Goal: Use online tool/utility: Utilize a website feature to perform a specific function

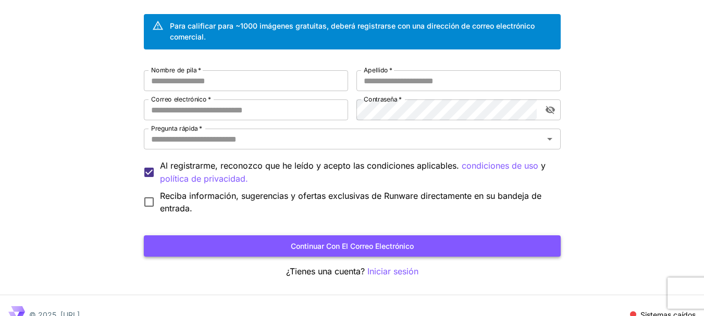
scroll to position [90, 0]
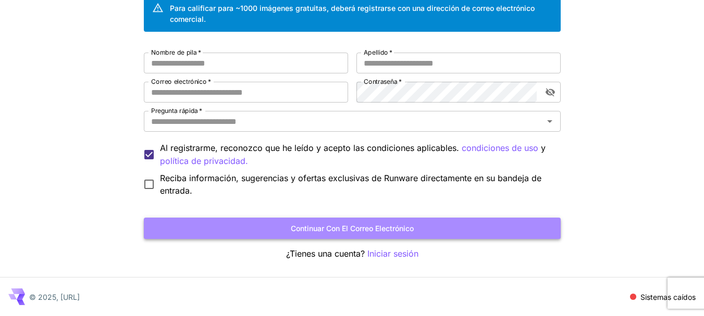
click at [352, 229] on font "Continuar con el correo electrónico" at bounding box center [352, 228] width 123 height 9
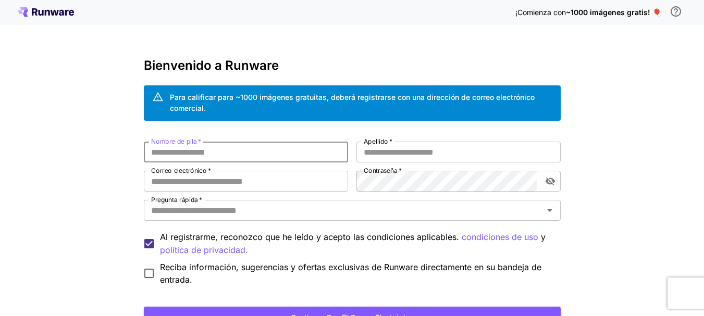
scroll to position [0, 0]
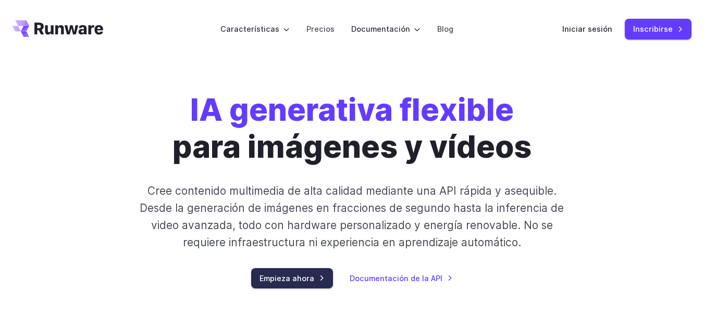
click at [325, 277] on link "Empieza ahora" at bounding box center [292, 278] width 82 height 20
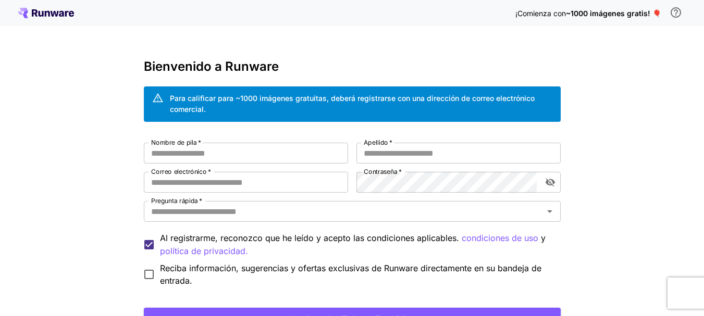
click at [696, 94] on div "¡Comienza con ~1000 imágenes gratis! 🎈 Bienvenido a Runware Para calificar para…" at bounding box center [352, 203] width 704 height 407
click at [178, 152] on input "Nombre de pila   *" at bounding box center [246, 153] width 204 height 21
type input "*****"
click at [369, 154] on input "Apellido   *" at bounding box center [458, 153] width 204 height 21
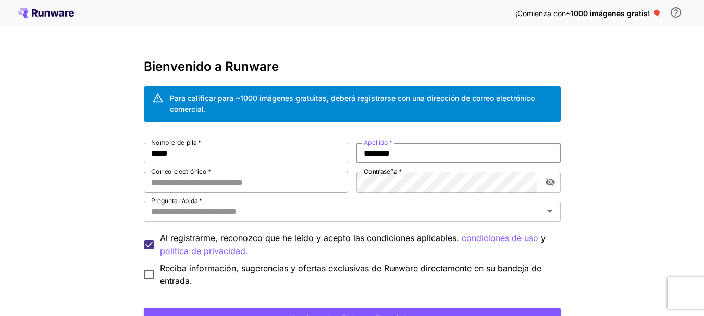
type input "********"
click at [167, 180] on input "Correo electrónico   *" at bounding box center [246, 182] width 204 height 21
type input "**********"
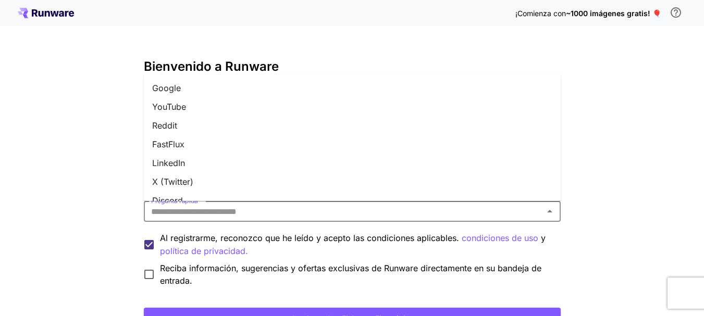
click at [193, 214] on input "Pregunta rápida   *" at bounding box center [343, 211] width 393 height 15
click at [181, 90] on li "Google" at bounding box center [352, 88] width 417 height 19
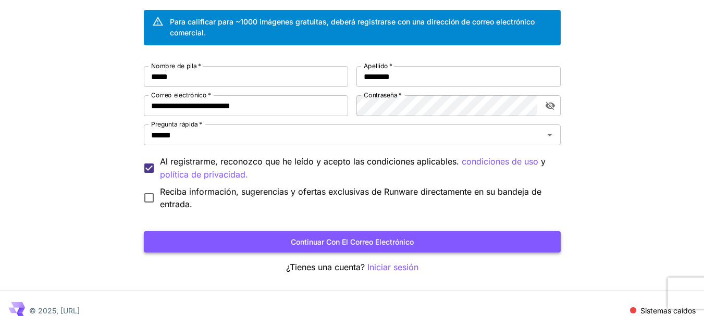
scroll to position [90, 0]
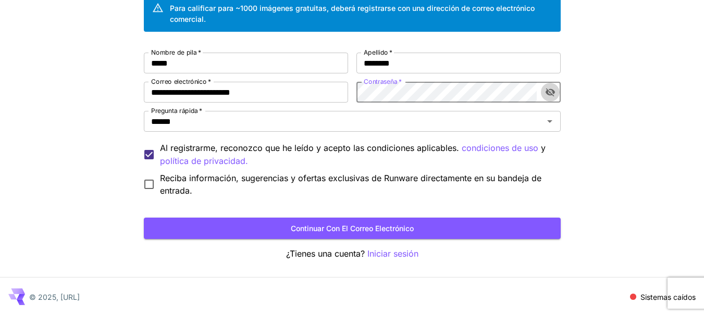
click at [552, 90] on icon "alternar visibilidad de contraseña" at bounding box center [549, 93] width 9 height 8
click at [552, 91] on icon "alternar visibilidad de contraseña" at bounding box center [549, 92] width 9 height 7
click at [552, 92] on icon "alternar visibilidad de contraseña" at bounding box center [549, 93] width 9 height 8
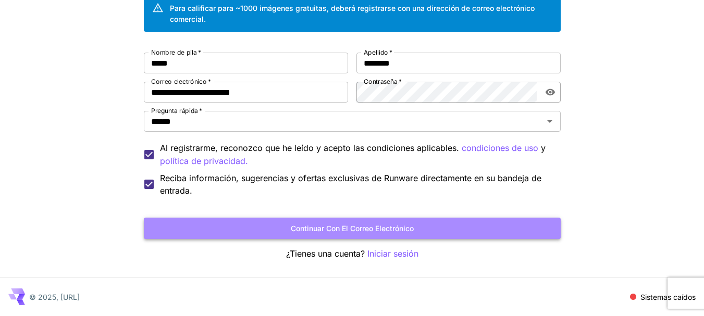
click at [328, 229] on font "Continuar con el correo electrónico" at bounding box center [352, 228] width 123 height 9
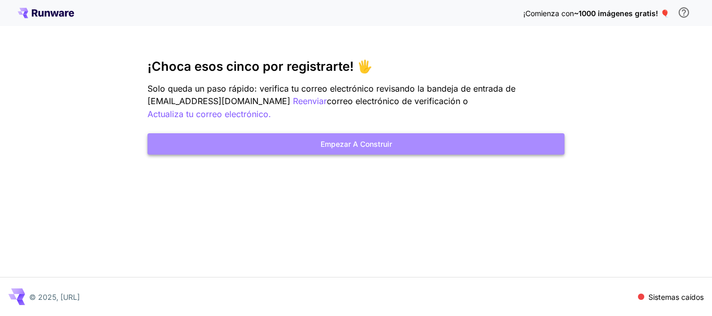
click at [390, 138] on font "Empezar a construir" at bounding box center [356, 144] width 71 height 13
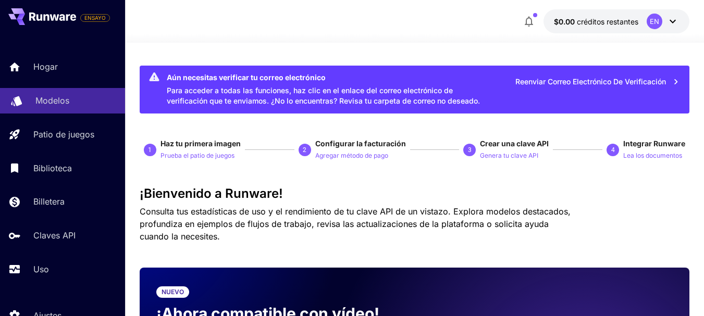
click at [64, 103] on font "Modelos" at bounding box center [52, 100] width 34 height 10
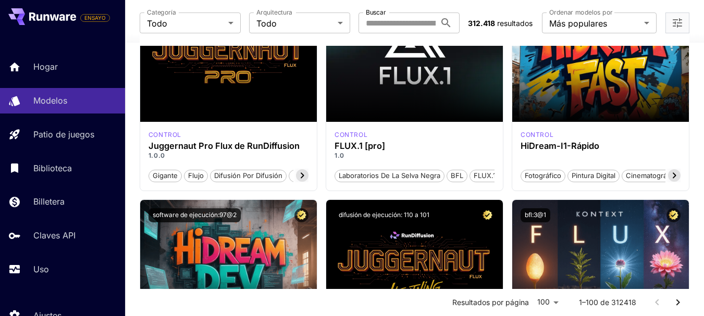
scroll to position [156, 0]
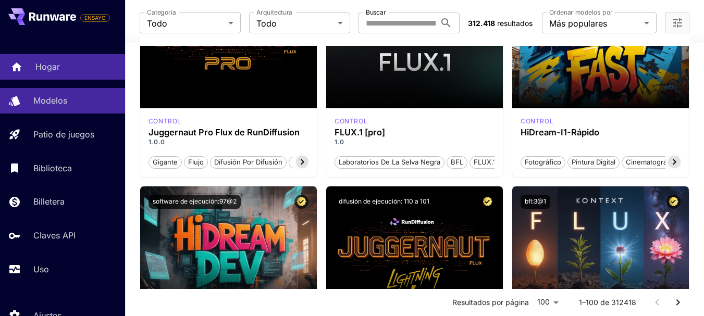
click at [56, 66] on font "Hogar" at bounding box center [47, 66] width 24 height 10
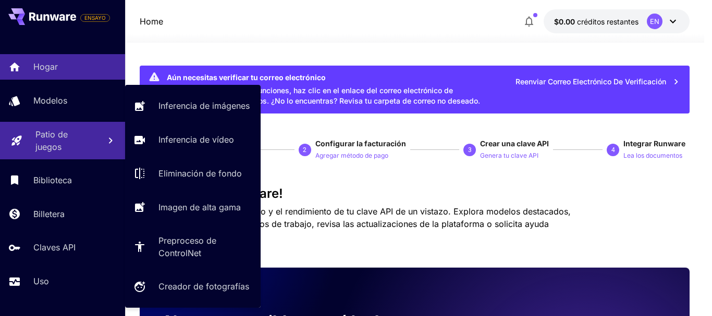
click at [53, 133] on font "Patio de juegos" at bounding box center [51, 140] width 32 height 23
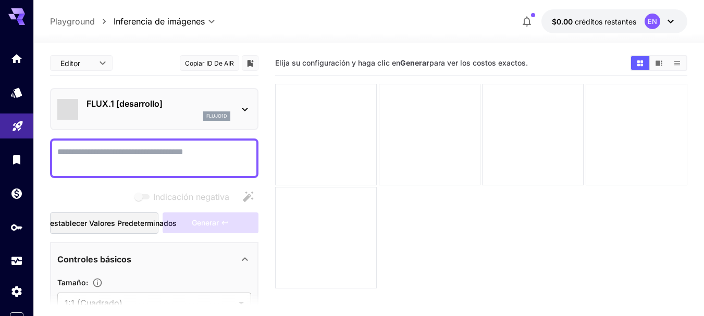
click at [245, 109] on icon at bounding box center [245, 109] width 13 height 13
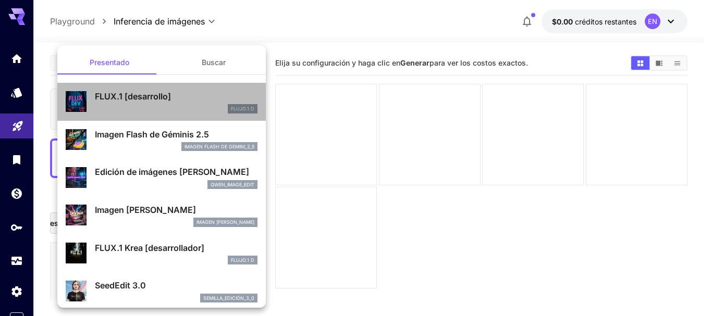
click at [164, 95] on font "FLUX.1 [desarrollo]" at bounding box center [133, 96] width 76 height 10
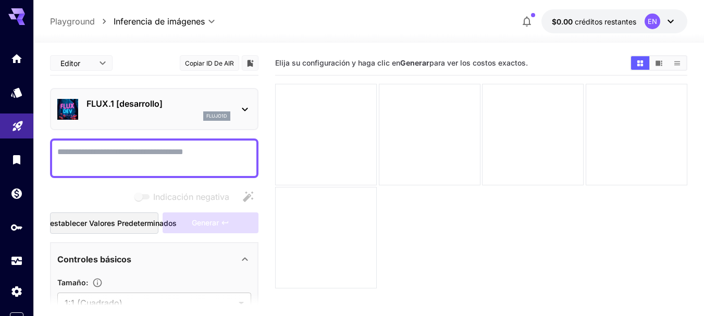
click at [102, 152] on textarea "Indicación negativa" at bounding box center [154, 158] width 194 height 25
type textarea "*"
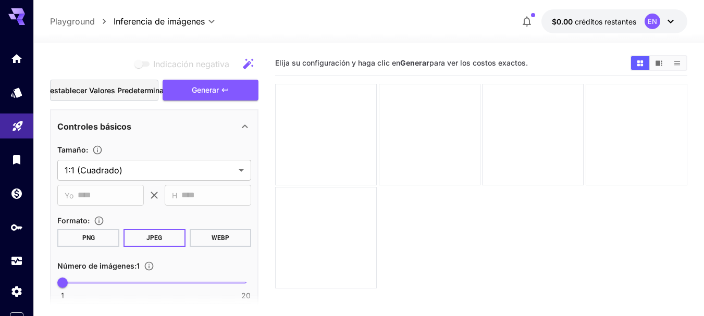
scroll to position [104, 0]
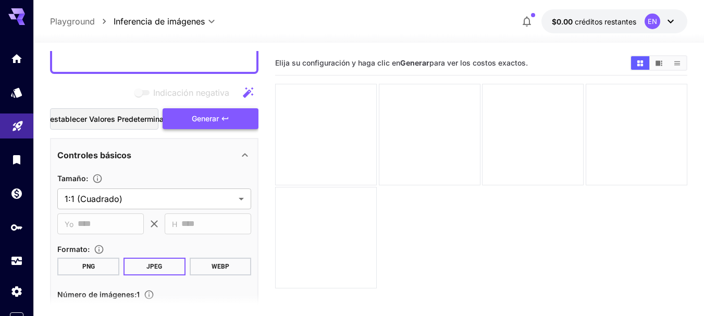
click at [205, 119] on font "Generar" at bounding box center [205, 118] width 27 height 9
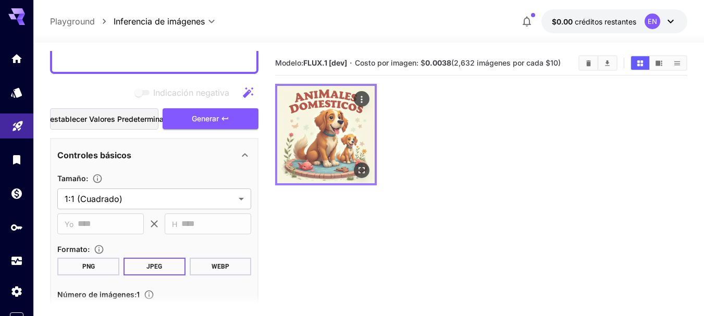
click at [337, 137] on img at bounding box center [325, 134] width 97 height 97
click at [363, 170] on icon "Abrir en pantalla completa" at bounding box center [361, 170] width 10 height 10
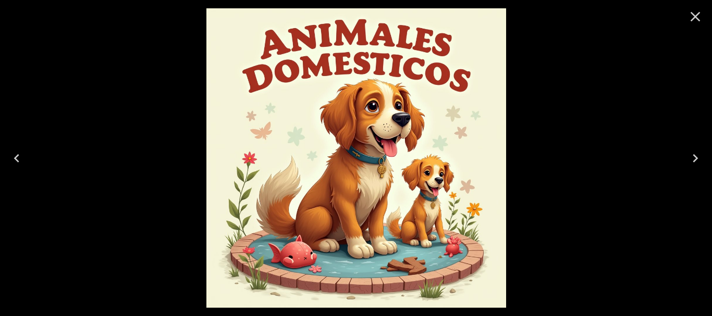
click at [693, 155] on icon "Next" at bounding box center [695, 158] width 5 height 8
click at [693, 15] on icon "Close" at bounding box center [695, 16] width 17 height 17
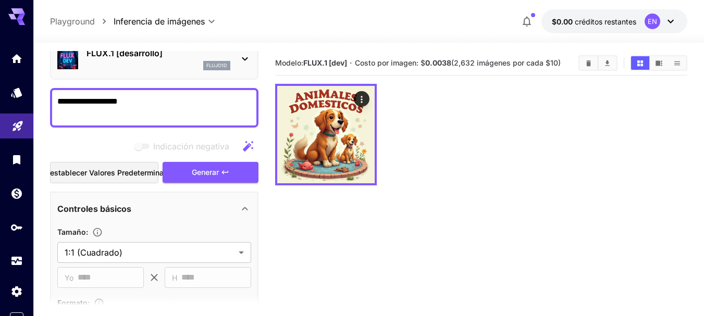
scroll to position [0, 0]
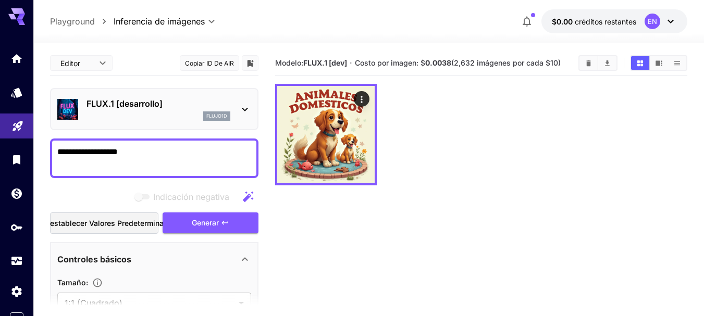
drag, startPoint x: 159, startPoint y: 151, endPoint x: 102, endPoint y: 154, distance: 56.9
click at [102, 154] on textarea "**********" at bounding box center [154, 158] width 194 height 25
click at [200, 221] on font "Generar" at bounding box center [205, 222] width 27 height 9
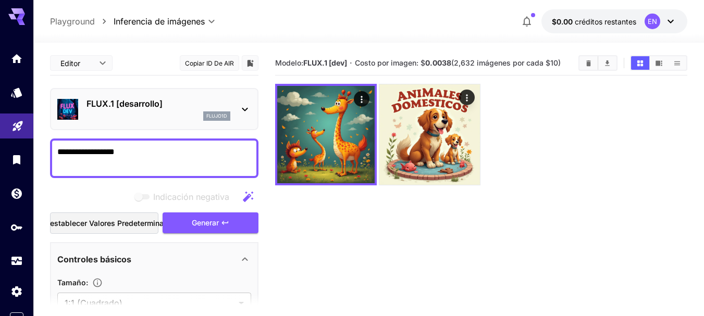
drag, startPoint x: 145, startPoint y: 151, endPoint x: 103, endPoint y: 153, distance: 42.2
click at [103, 153] on textarea "**********" at bounding box center [154, 158] width 194 height 25
click at [187, 223] on button "Generar" at bounding box center [211, 223] width 96 height 21
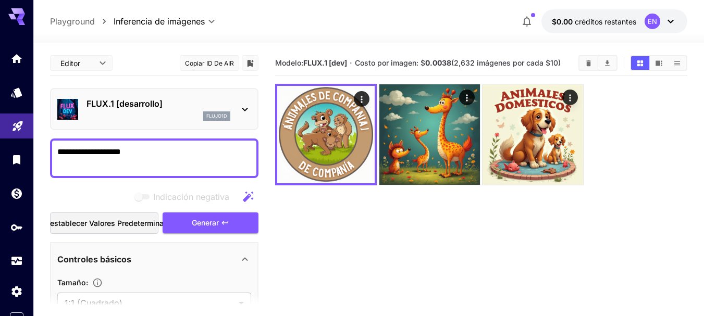
drag, startPoint x: 156, startPoint y: 152, endPoint x: 100, endPoint y: 154, distance: 56.3
click at [100, 154] on textarea "**********" at bounding box center [154, 158] width 194 height 25
type textarea "**********"
click at [193, 226] on font "Generar" at bounding box center [205, 222] width 27 height 9
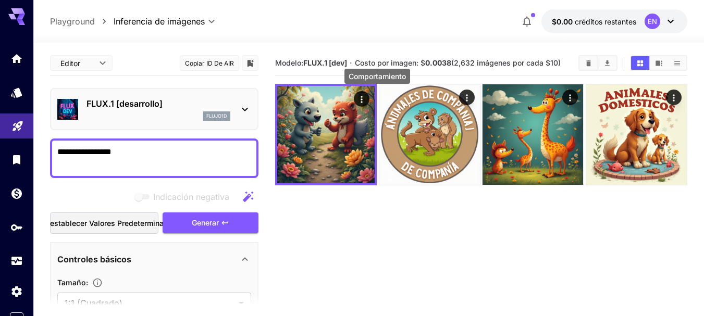
drag, startPoint x: 362, startPoint y: 101, endPoint x: 604, endPoint y: 249, distance: 284.2
click at [604, 249] on section "Modelo: FLUX.1 [dev] · Costo por imagen: $ 0.0038 (2,632 imágenes por cada $10)" at bounding box center [481, 209] width 412 height 316
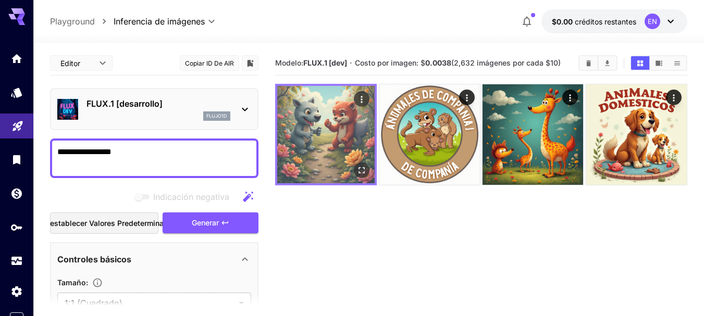
drag, startPoint x: 343, startPoint y: 120, endPoint x: 358, endPoint y: 122, distance: 14.2
click at [343, 121] on img at bounding box center [325, 134] width 97 height 97
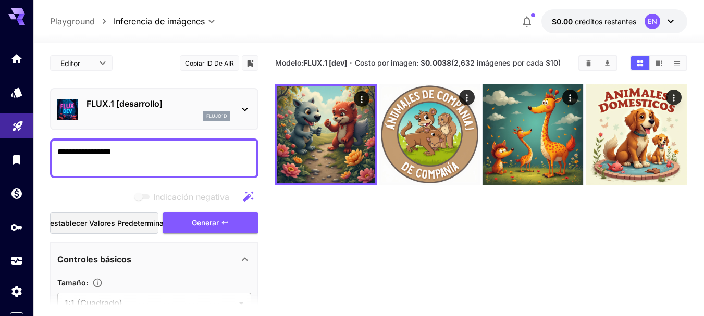
drag, startPoint x: 360, startPoint y: 101, endPoint x: 314, endPoint y: 217, distance: 124.7
click at [314, 217] on section "Modelo: FLUX.1 [dev] · Costo por imagen: $ 0.0038 (2,632 imágenes por cada $10)" at bounding box center [481, 209] width 412 height 316
click at [607, 62] on icon "Descargar todo" at bounding box center [608, 63] width 5 height 6
